Goal: Task Accomplishment & Management: Use online tool/utility

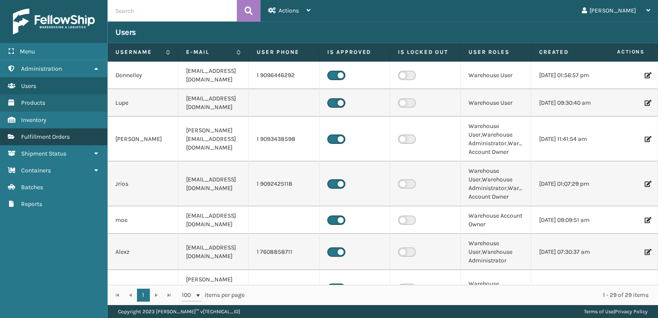
click at [56, 130] on link "Fulfillment Orders" at bounding box center [53, 136] width 107 height 17
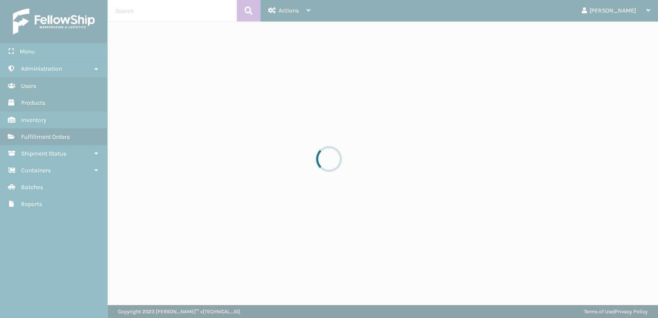
click at [56, 131] on div at bounding box center [329, 159] width 658 height 318
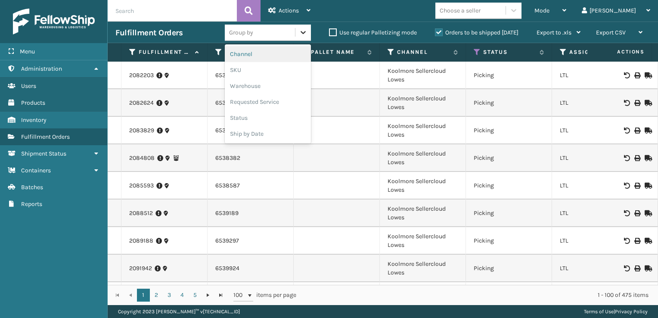
click at [304, 34] on icon at bounding box center [303, 32] width 9 height 9
click at [275, 72] on div "SKU" at bounding box center [268, 70] width 86 height 16
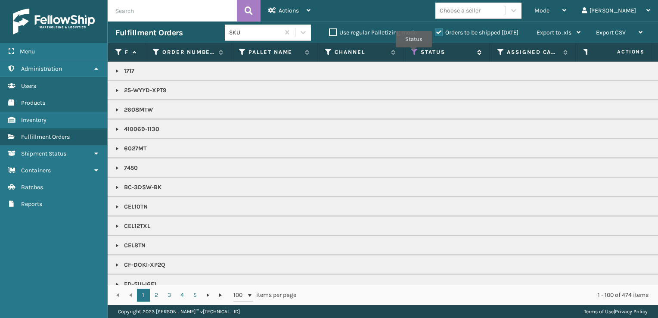
click at [414, 53] on icon at bounding box center [414, 52] width 7 height 8
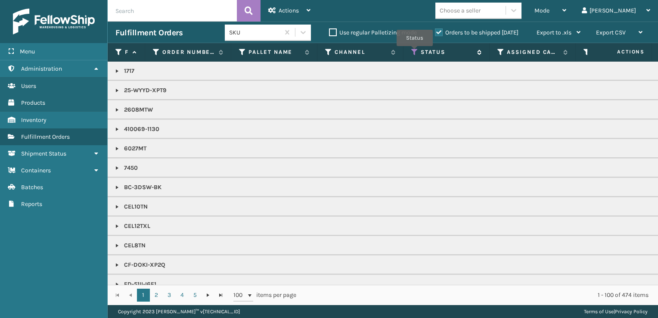
click at [414, 53] on icon at bounding box center [414, 52] width 7 height 8
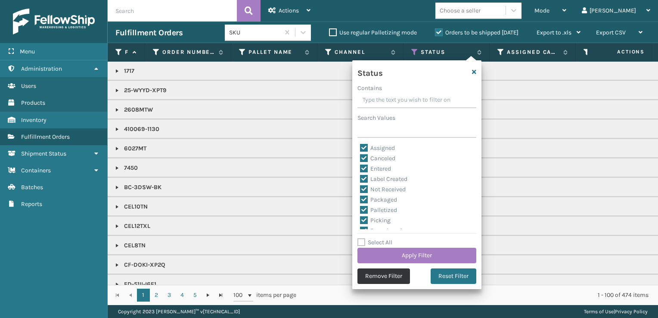
click at [371, 280] on button "Remove Filter" at bounding box center [383, 275] width 53 height 15
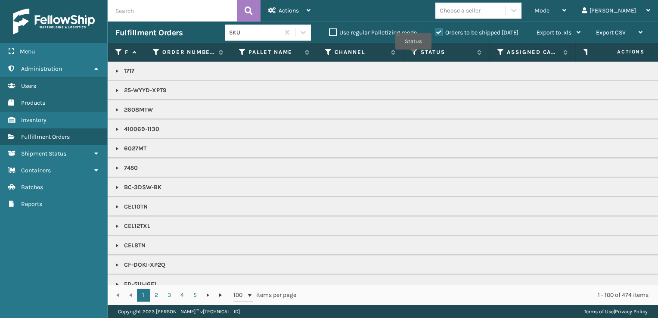
click at [413, 56] on th "Status" at bounding box center [446, 52] width 86 height 19
click at [413, 47] on th "Status" at bounding box center [446, 52] width 86 height 19
click at [413, 54] on icon at bounding box center [414, 52] width 7 height 8
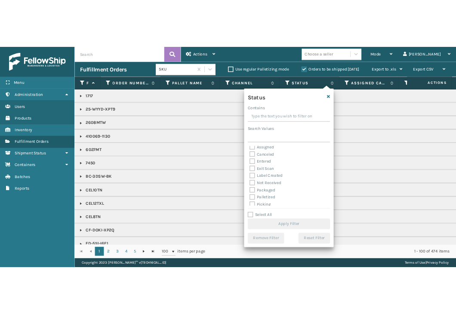
scroll to position [16, 0]
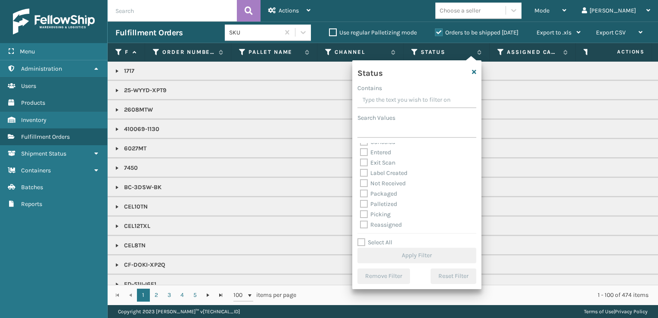
click at [362, 218] on label "Picking" at bounding box center [375, 213] width 31 height 7
click at [360, 215] on input "Picking" at bounding box center [360, 212] width 0 height 6
checkbox input "true"
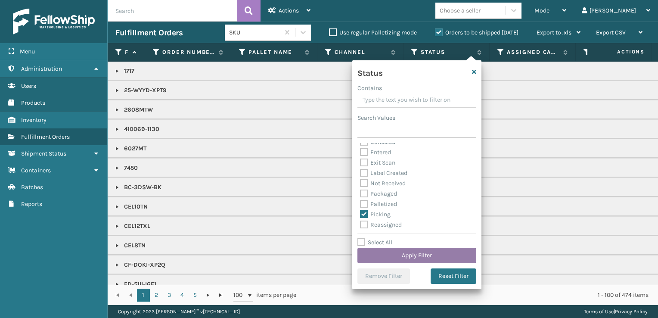
click at [389, 257] on button "Apply Filter" at bounding box center [416, 254] width 119 height 15
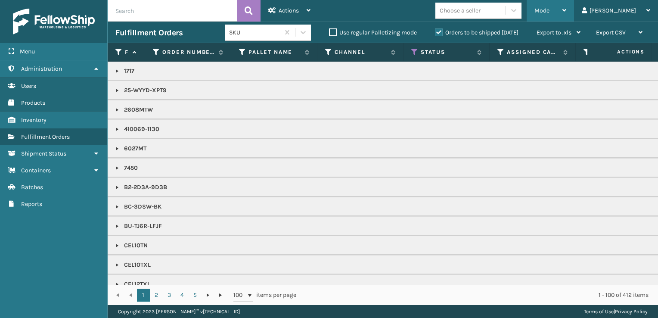
click at [566, 15] on div "Mode" at bounding box center [550, 11] width 32 height 22
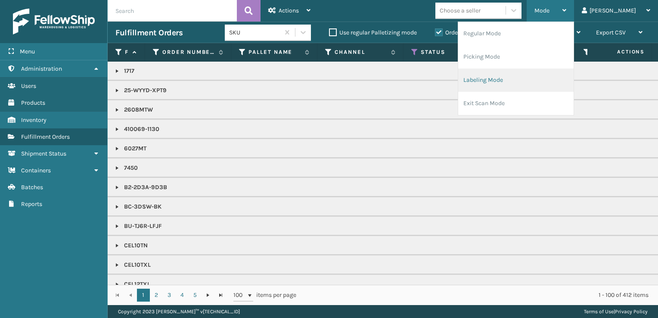
click at [553, 86] on li "Labeling Mode" at bounding box center [515, 79] width 115 height 23
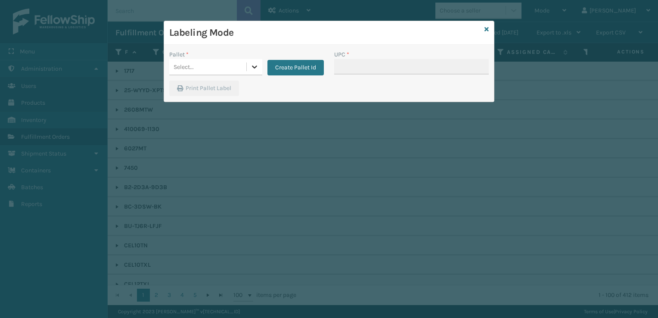
click at [255, 66] on icon at bounding box center [254, 66] width 5 height 3
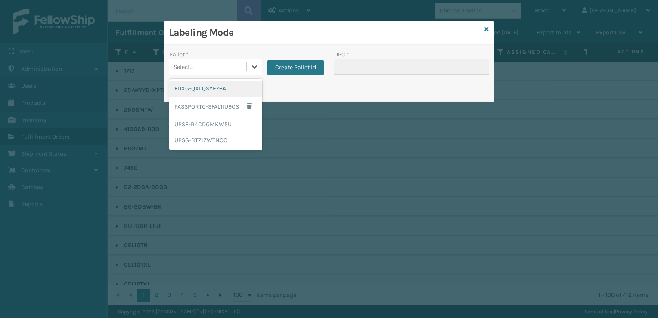
click at [232, 92] on div "FDXG-QXLQSYFZ6A" at bounding box center [215, 88] width 93 height 16
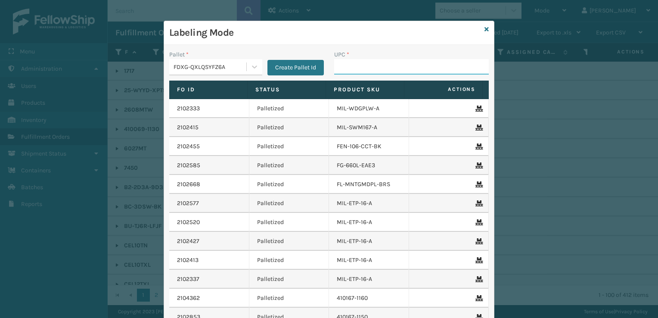
click at [349, 67] on input "UPC *" at bounding box center [411, 66] width 154 height 15
type input "853913008737"
type input "858100007647"
type input "850040667356"
type input "853913008119"
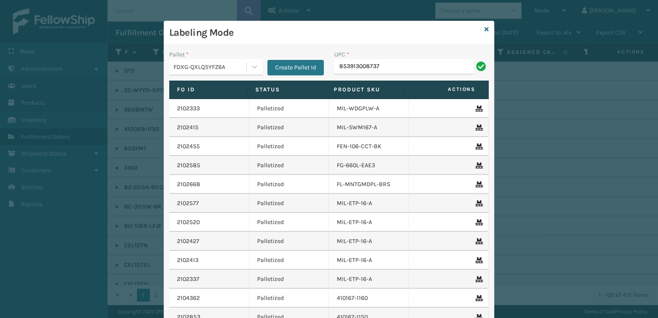
type input "853913008737"
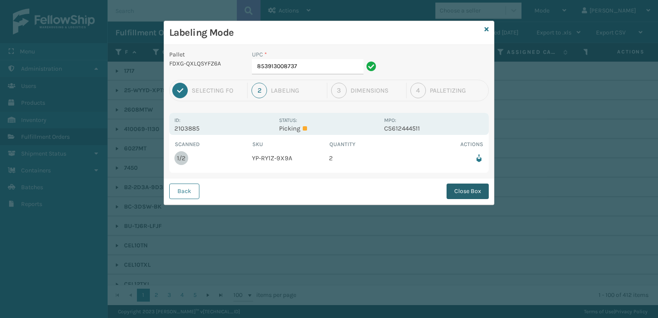
click at [476, 195] on button "Close Box" at bounding box center [467, 190] width 42 height 15
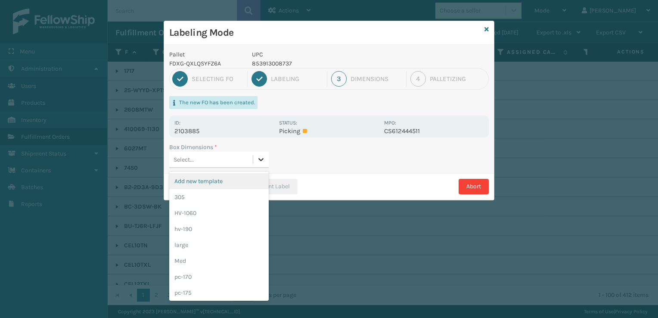
click at [255, 162] on div at bounding box center [260, 158] width 15 height 15
click at [239, 262] on div "Med" at bounding box center [218, 261] width 99 height 16
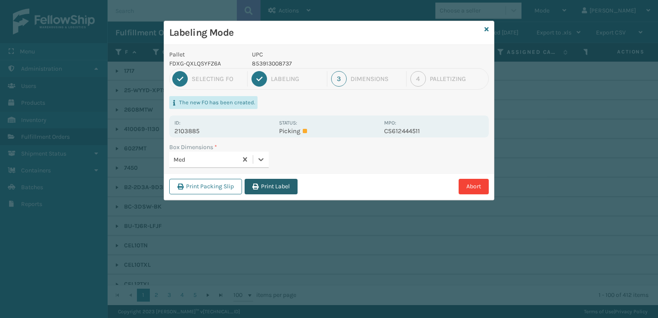
click at [276, 187] on button "Print Label" at bounding box center [270, 186] width 53 height 15
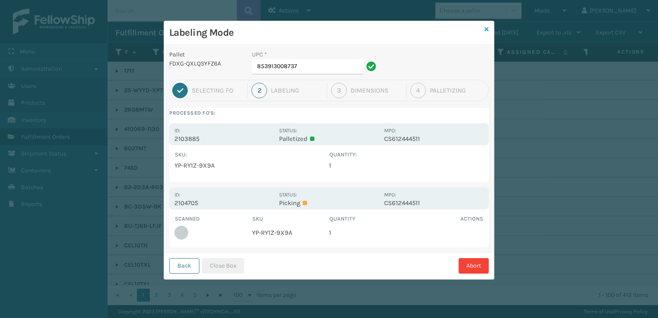
click at [485, 27] on icon at bounding box center [486, 29] width 4 height 6
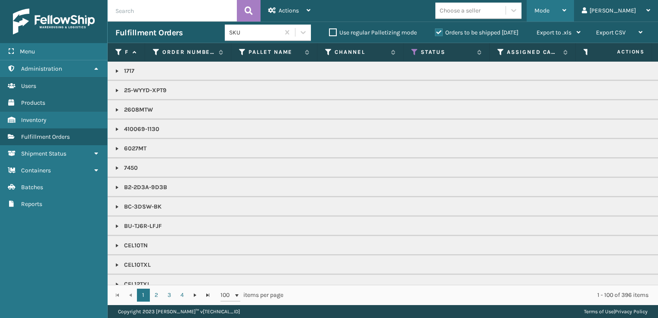
click at [566, 9] on div "Mode" at bounding box center [550, 11] width 32 height 22
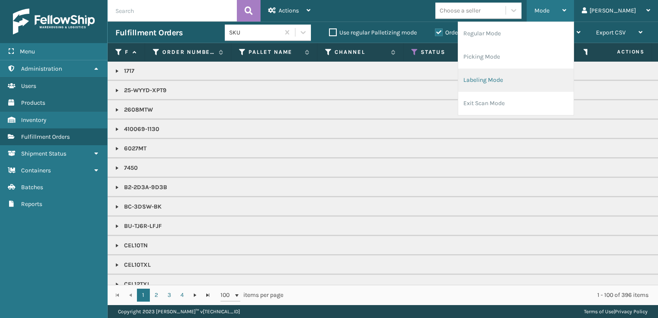
click at [541, 86] on li "Labeling Mode" at bounding box center [515, 79] width 115 height 23
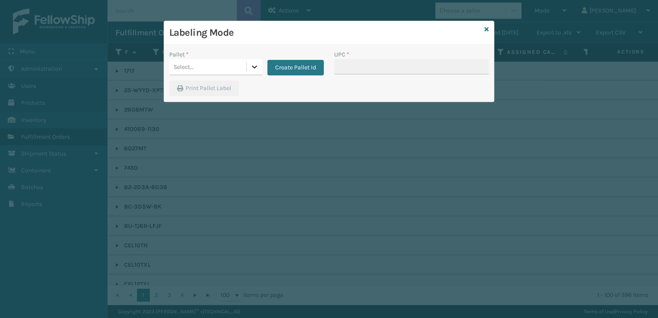
click at [254, 66] on icon at bounding box center [254, 66] width 9 height 9
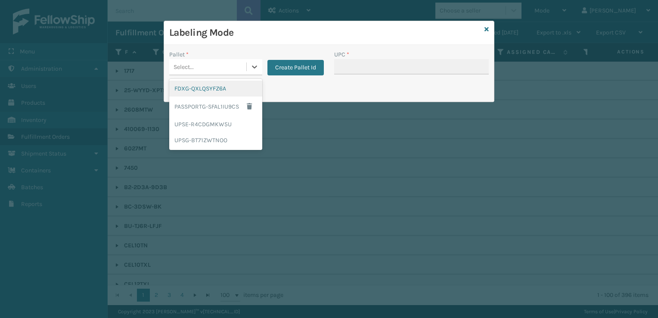
click at [244, 81] on div "FDXG-QXLQSYFZ6A" at bounding box center [215, 88] width 93 height 16
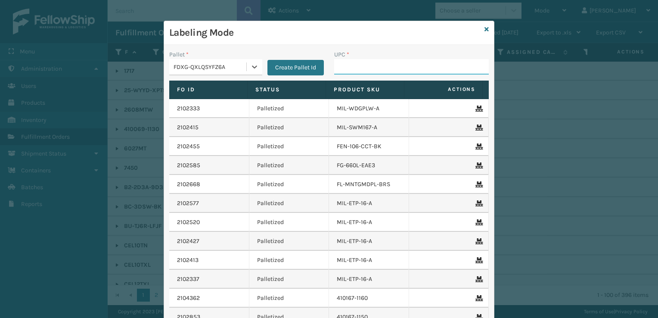
click at [349, 68] on input "UPC *" at bounding box center [411, 66] width 154 height 15
type input "850040667356"
